Goal: Transaction & Acquisition: Purchase product/service

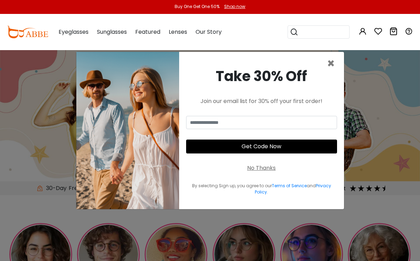
click at [332, 70] on span "×" at bounding box center [331, 64] width 8 height 18
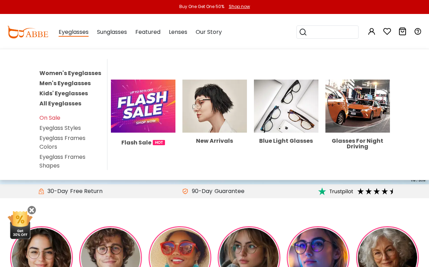
click at [93, 74] on link "Women's Eyeglasses" at bounding box center [70, 73] width 62 height 8
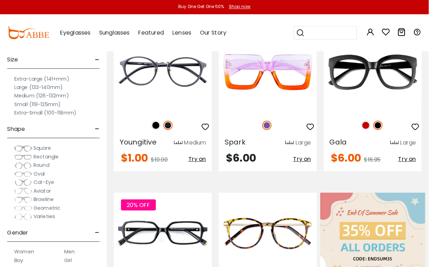
scroll to position [173, 0]
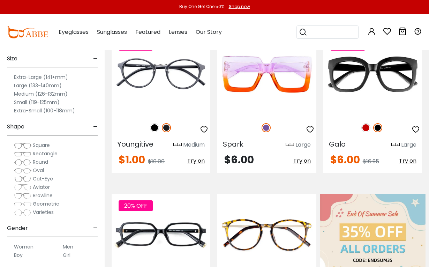
click at [46, 181] on span "Cat-Eye" at bounding box center [43, 178] width 20 height 7
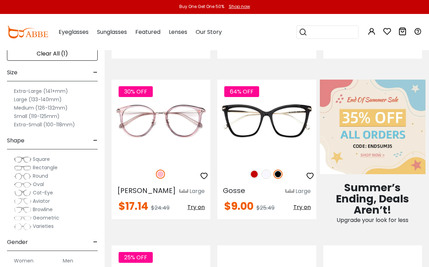
scroll to position [287, 0]
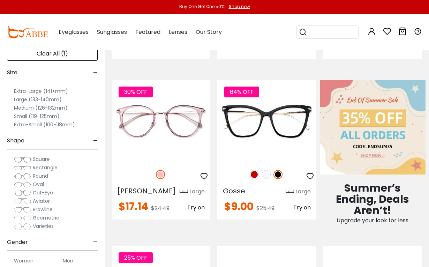
click at [253, 176] on img at bounding box center [254, 174] width 9 height 9
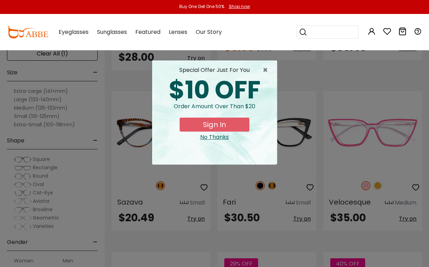
scroll to position [1273, 0]
click at [264, 73] on span "×" at bounding box center [267, 70] width 9 height 8
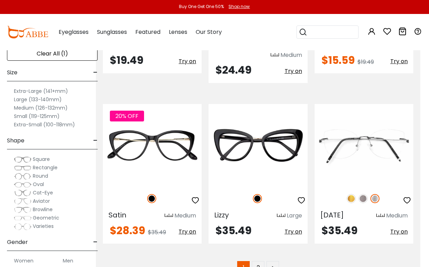
scroll to position [3233, 8]
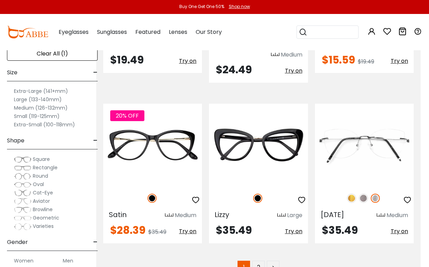
click at [260, 260] on link "2" at bounding box center [258, 266] width 13 height 13
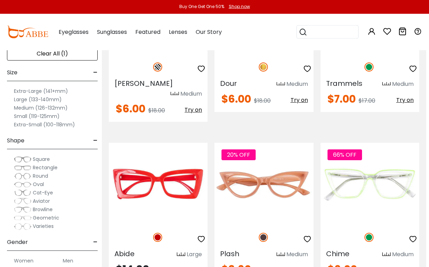
scroll to position [1998, 3]
